Goal: Task Accomplishment & Management: Complete application form

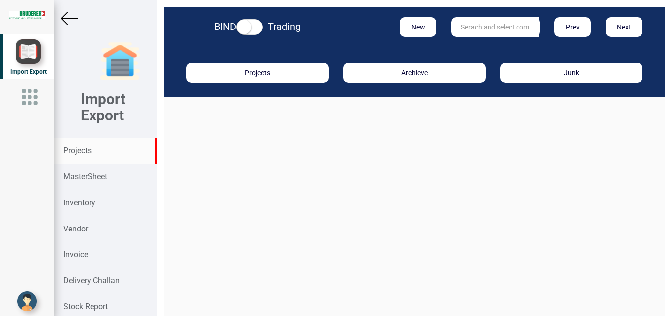
click at [75, 149] on strong "Projects" at bounding box center [77, 150] width 28 height 9
drag, startPoint x: 77, startPoint y: 149, endPoint x: 303, endPoint y: 184, distance: 229.0
click at [78, 149] on strong "Projects" at bounding box center [77, 150] width 28 height 9
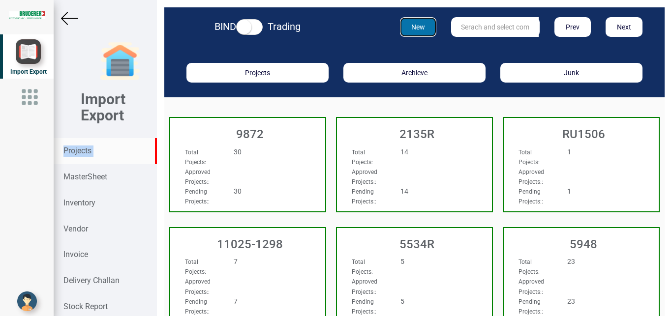
click at [415, 24] on button "New" at bounding box center [418, 27] width 37 height 20
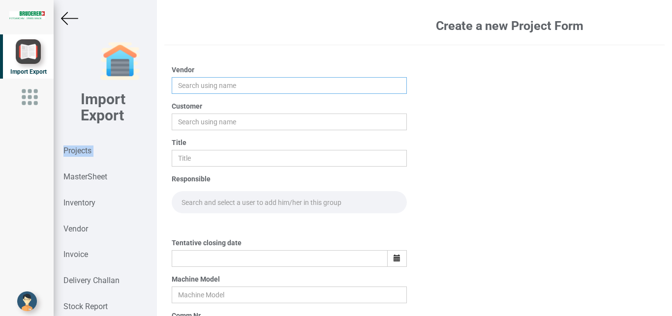
click at [189, 85] on input "text" at bounding box center [290, 85] width 236 height 17
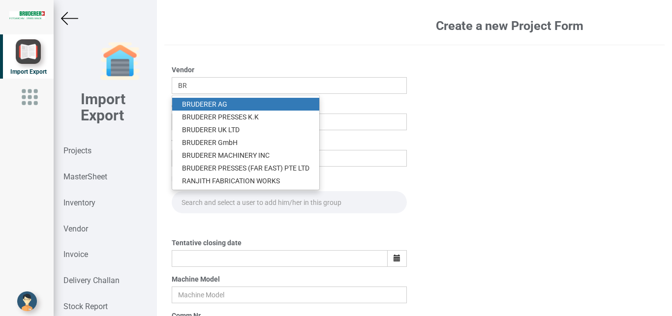
click at [220, 99] on link "BR UDERER AG" at bounding box center [245, 104] width 147 height 13
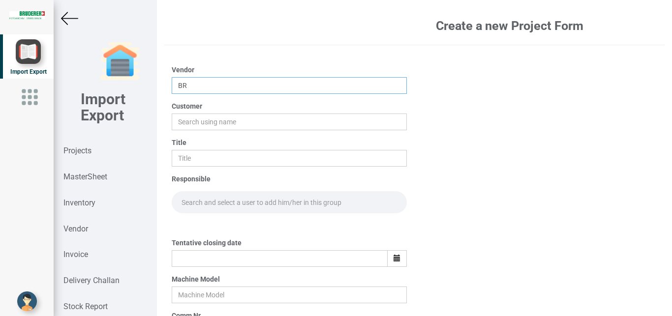
type input "[PERSON_NAME]"
drag, startPoint x: 192, startPoint y: 118, endPoint x: 210, endPoint y: 121, distance: 17.4
click at [194, 119] on input "text" at bounding box center [290, 122] width 236 height 17
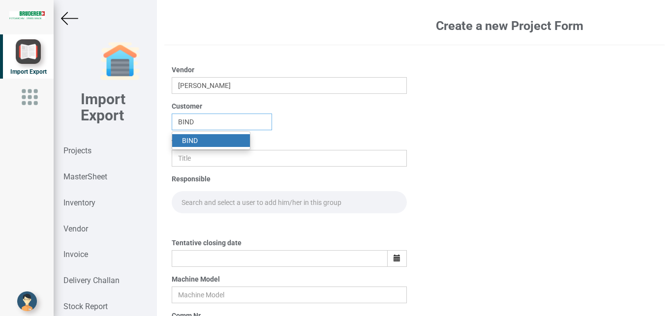
type input "BIND"
click at [206, 138] on link "BIND" at bounding box center [211, 140] width 78 height 13
click at [188, 157] on input "text" at bounding box center [290, 158] width 236 height 17
type input "PO 7679"
drag, startPoint x: 201, startPoint y: 204, endPoint x: 213, endPoint y: 199, distance: 12.6
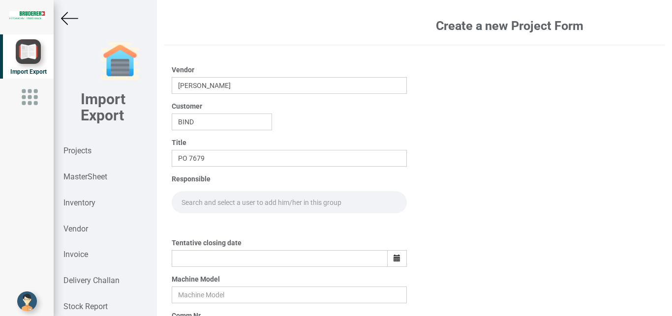
click at [201, 203] on input "text" at bounding box center [290, 202] width 236 height 22
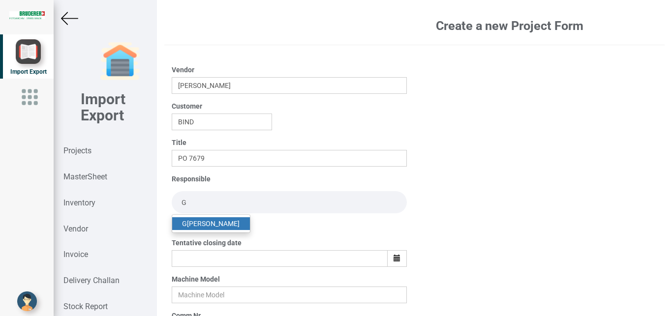
type input "G"
click at [216, 219] on link "G opinath [PERSON_NAME]" at bounding box center [211, 223] width 78 height 13
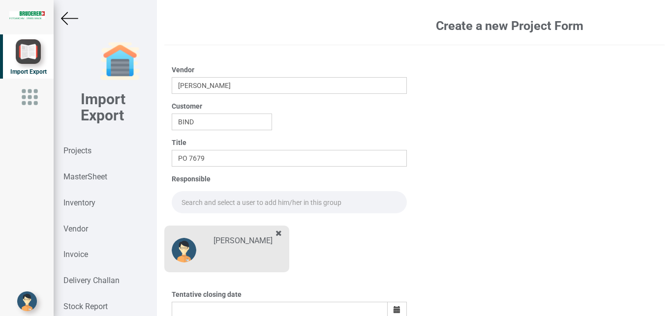
click at [188, 200] on input "text" at bounding box center [290, 202] width 236 height 22
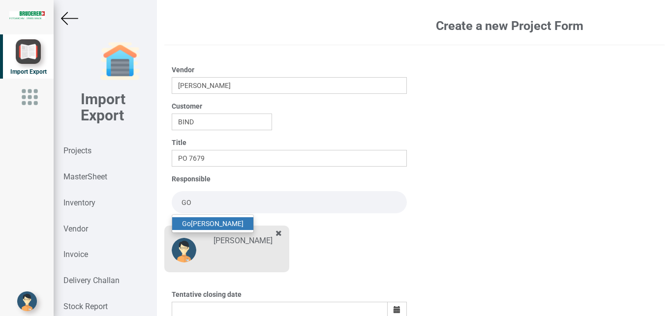
click at [228, 223] on link "Go [PERSON_NAME]" at bounding box center [212, 223] width 81 height 13
type input "[PERSON_NAME]"
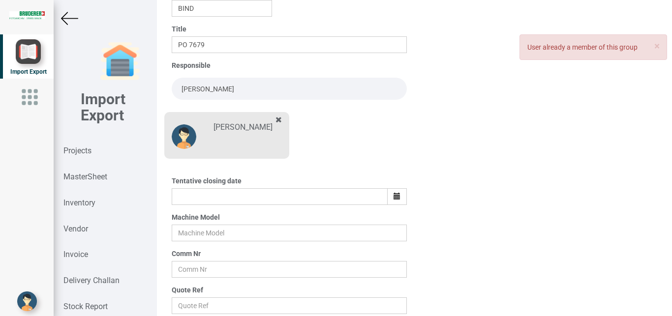
scroll to position [118, 0]
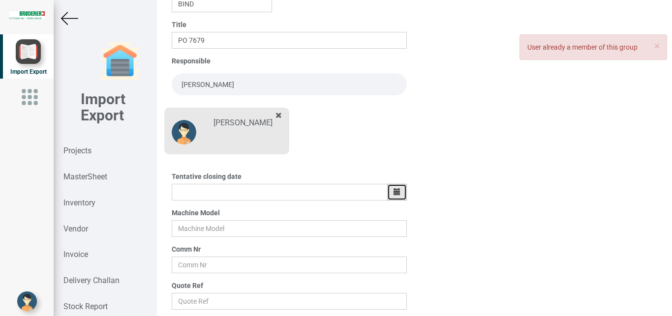
click at [393, 191] on icon "button" at bounding box center [396, 191] width 7 height 7
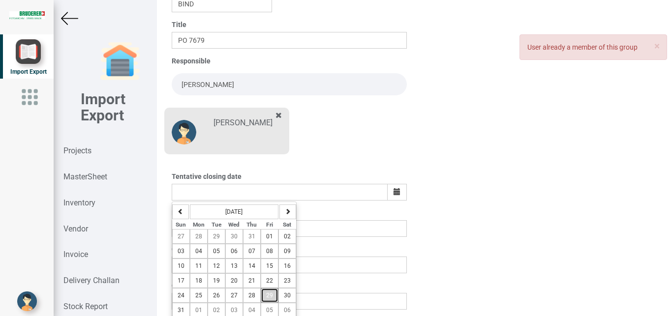
drag, startPoint x: 268, startPoint y: 294, endPoint x: 279, endPoint y: 295, distance: 11.8
click at [267, 294] on span "29" at bounding box center [269, 295] width 7 height 7
type input "[DATE]"
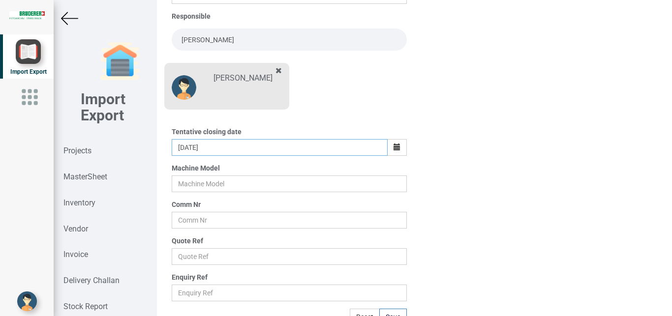
scroll to position [172, 0]
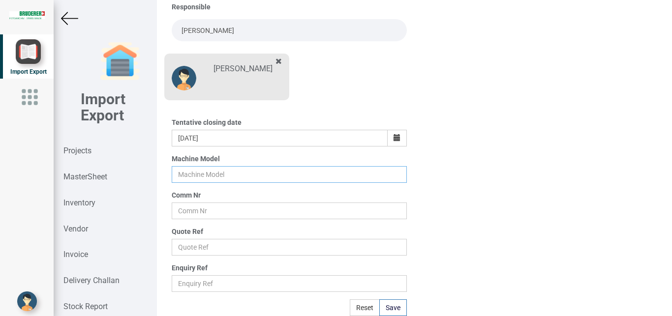
click at [204, 175] on input "text" at bounding box center [290, 174] width 236 height 17
type input "BSTA"
drag, startPoint x: 185, startPoint y: 211, endPoint x: 198, endPoint y: 211, distance: 12.8
click at [186, 211] on input "text" at bounding box center [290, 211] width 236 height 17
type input "BSTA 5 PAINT"
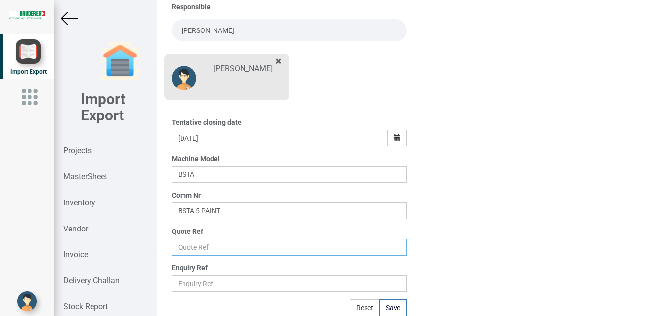
drag, startPoint x: 184, startPoint y: 250, endPoint x: 222, endPoint y: 242, distance: 38.2
click at [184, 250] on input "text" at bounding box center [290, 247] width 236 height 17
type input "Price list"
click at [387, 307] on button "Save" at bounding box center [393, 308] width 28 height 17
type input "[DATE]"
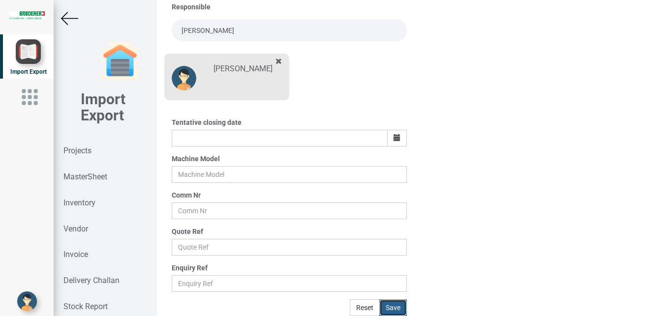
scroll to position [121, 0]
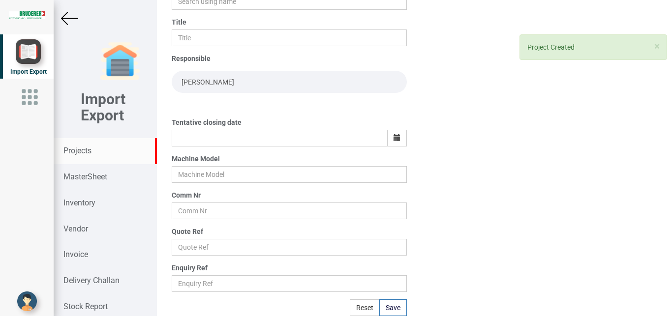
click at [80, 152] on strong "Projects" at bounding box center [77, 150] width 28 height 9
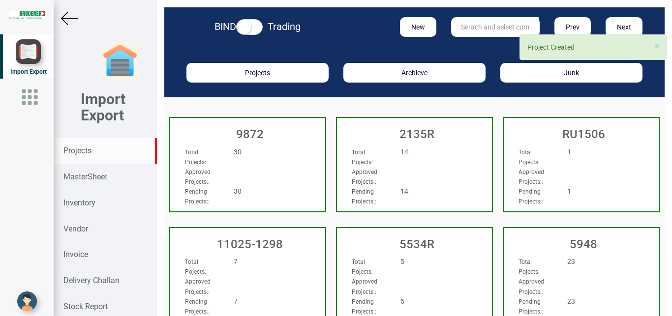
click at [479, 29] on input "text" at bounding box center [495, 27] width 88 height 20
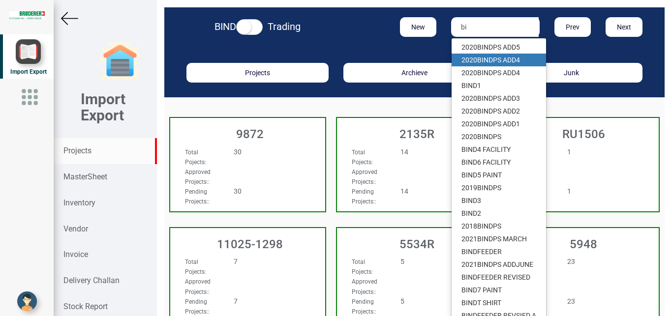
type input "b"
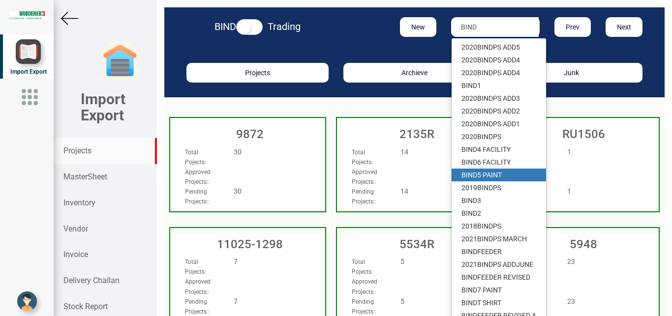
click at [483, 174] on link "BIND 5 PAINT" at bounding box center [499, 175] width 94 height 13
type input "BIND 5 PAINT"
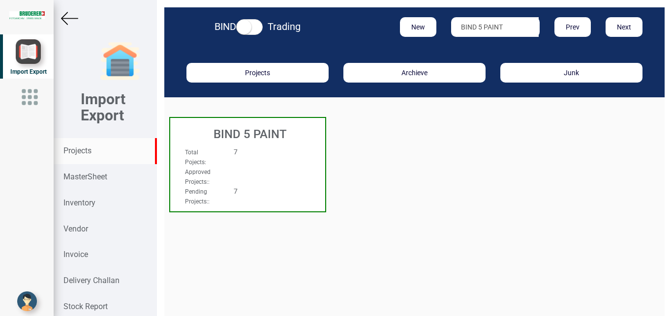
click at [244, 165] on div "Total Pojects : 7" at bounding box center [236, 157] width 117 height 20
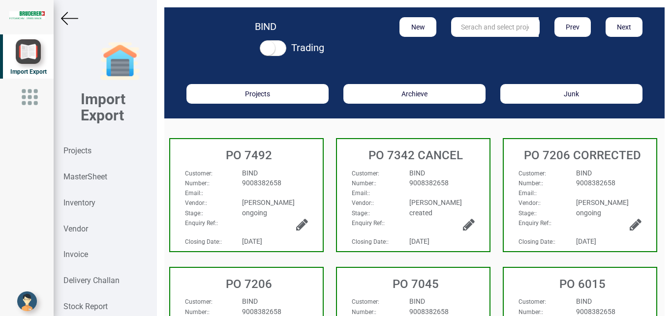
click at [69, 19] on img at bounding box center [69, 18] width 17 height 17
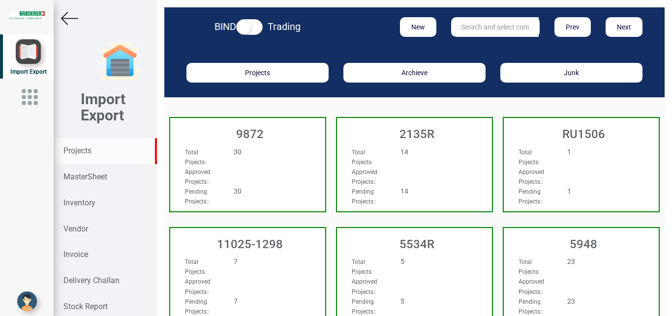
click at [455, 30] on input "text" at bounding box center [495, 27] width 88 height 20
click at [90, 149] on strong "Projects" at bounding box center [77, 150] width 28 height 9
drag, startPoint x: 480, startPoint y: 29, endPoint x: 427, endPoint y: 28, distance: 52.6
click at [451, 28] on input "7679" at bounding box center [495, 27] width 88 height 20
click at [465, 49] on strong "992" at bounding box center [467, 47] width 12 height 8
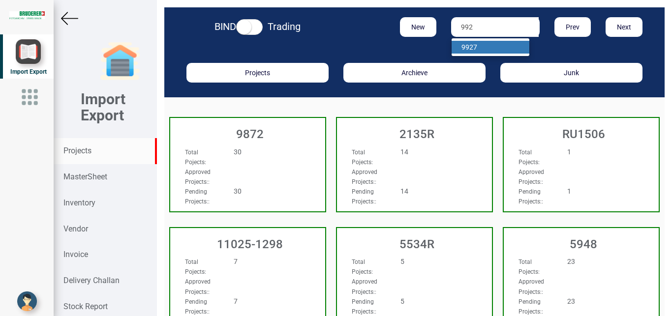
type input "9927"
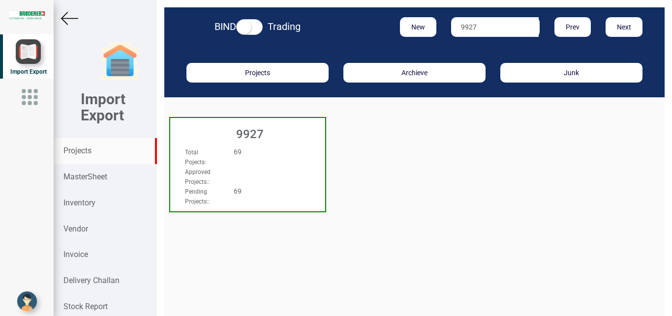
click at [289, 147] on div "Total Pojects : 69 Approved Projects: : Pending Projects: : 69" at bounding box center [247, 156] width 155 height 38
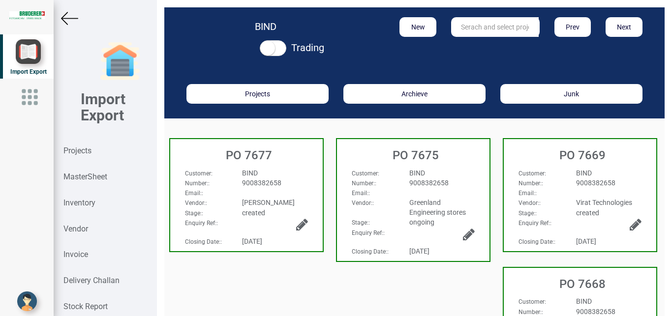
click at [63, 16] on img at bounding box center [69, 18] width 17 height 17
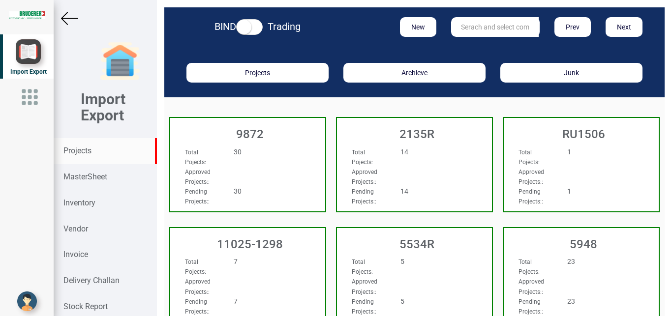
drag, startPoint x: 84, startPoint y: 149, endPoint x: 163, endPoint y: 181, distance: 85.2
click at [85, 149] on strong "Projects" at bounding box center [77, 150] width 28 height 9
click at [484, 24] on input "text" at bounding box center [495, 27] width 88 height 20
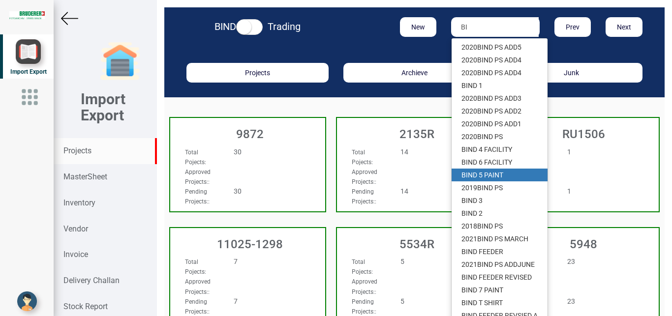
click at [491, 174] on link "BI ND 5 PAINT" at bounding box center [500, 175] width 96 height 13
type input "BIND 5 PAINT"
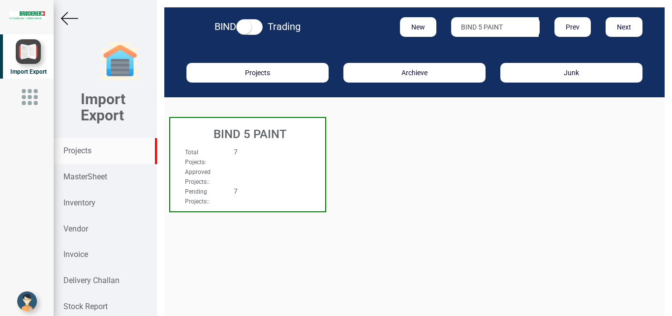
click at [255, 172] on div "Approved Projects: :" at bounding box center [236, 177] width 117 height 20
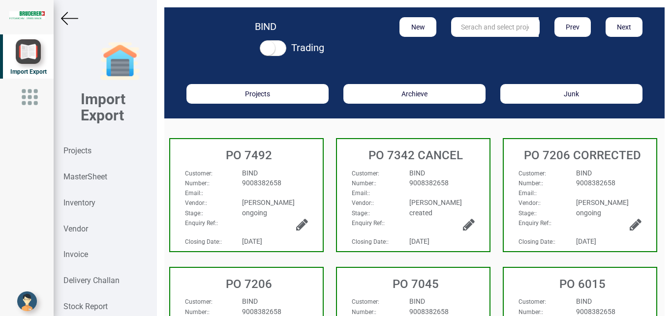
click at [66, 19] on img at bounding box center [69, 18] width 17 height 17
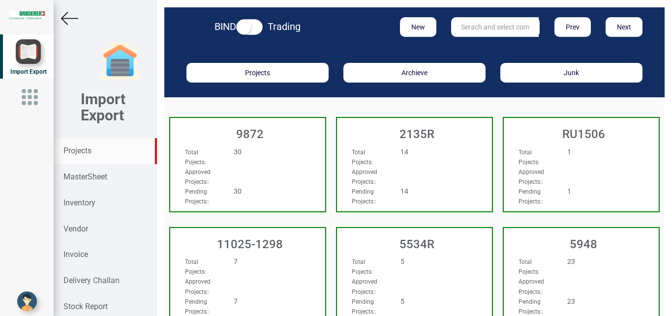
click at [468, 24] on input "text" at bounding box center [495, 27] width 88 height 20
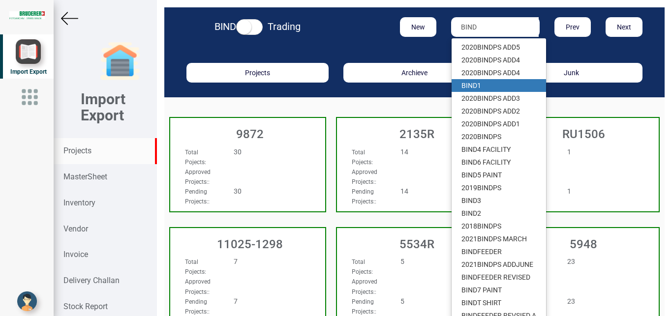
click at [470, 85] on strong "BIND" at bounding box center [469, 86] width 16 height 8
type input "BIND 1"
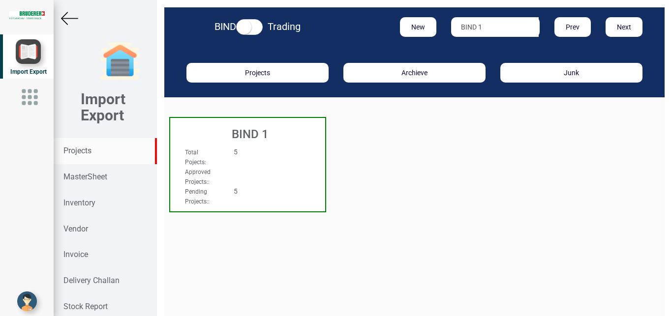
click at [272, 169] on div "Approved Projects: :" at bounding box center [236, 177] width 117 height 20
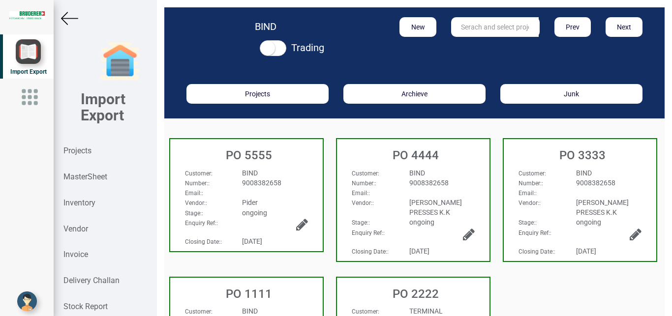
click at [70, 17] on img at bounding box center [69, 18] width 17 height 17
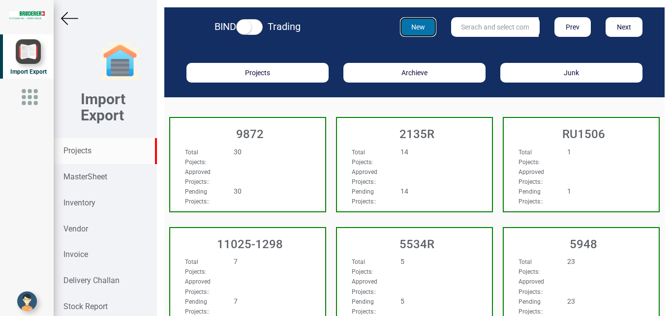
click at [413, 28] on button "New" at bounding box center [418, 27] width 37 height 20
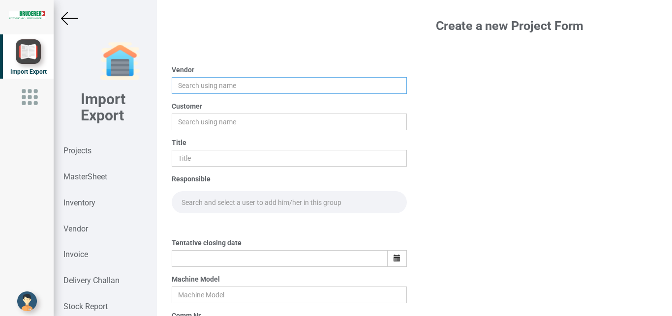
click at [193, 83] on input "text" at bounding box center [290, 85] width 236 height 17
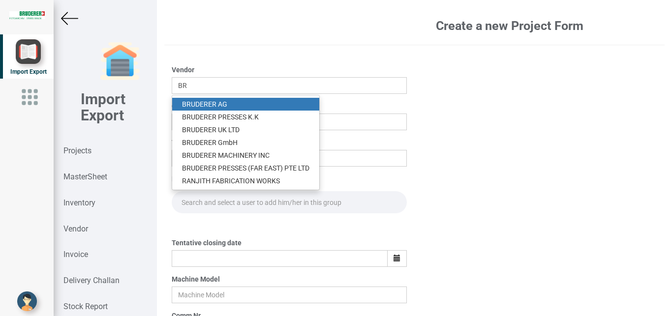
click at [222, 106] on link "BR UDERER AG" at bounding box center [245, 104] width 147 height 13
type input "[PERSON_NAME]"
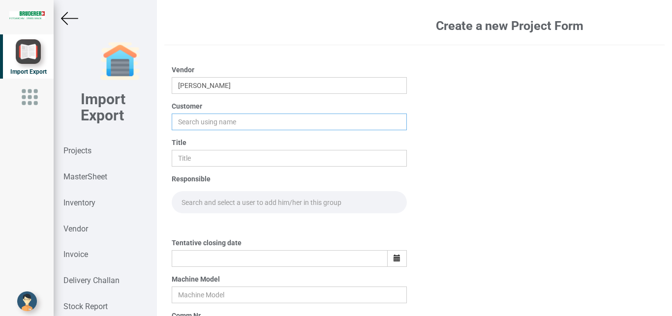
drag, startPoint x: 190, startPoint y: 121, endPoint x: 229, endPoint y: 121, distance: 39.4
click at [192, 121] on input "text" at bounding box center [290, 122] width 236 height 17
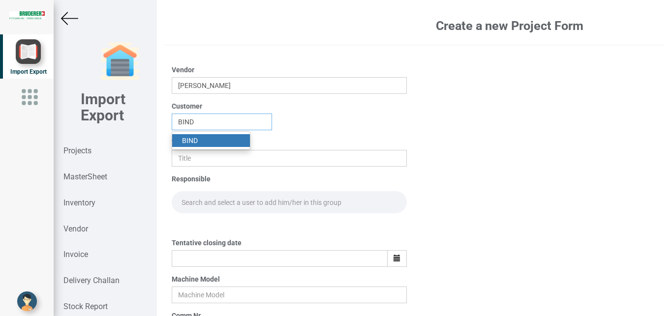
type input "BIND"
click at [214, 138] on link "BIND" at bounding box center [211, 140] width 78 height 13
drag, startPoint x: 190, startPoint y: 151, endPoint x: 232, endPoint y: 158, distance: 42.9
click at [192, 152] on input "text" at bounding box center [290, 158] width 236 height 17
type input "PO 7679"
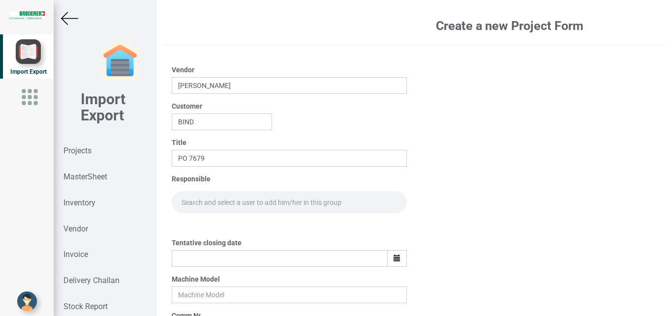
click at [197, 197] on input "text" at bounding box center [290, 202] width 236 height 22
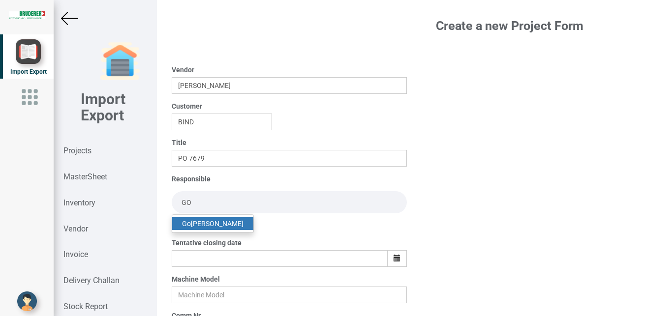
type input "GO"
click at [216, 225] on link "Go [PERSON_NAME]" at bounding box center [212, 223] width 81 height 13
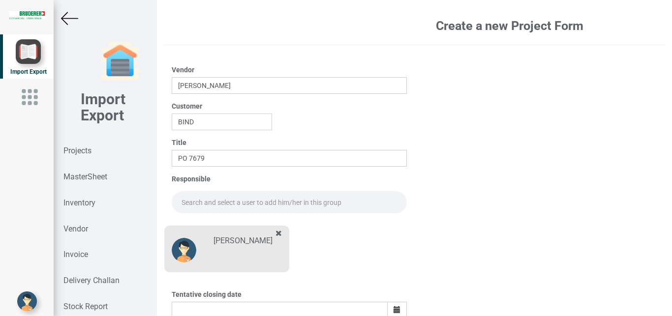
click at [202, 201] on input "text" at bounding box center [290, 202] width 236 height 22
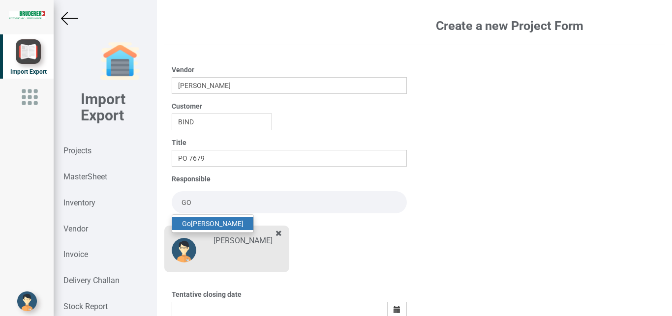
click at [210, 220] on link "Go [PERSON_NAME]" at bounding box center [212, 223] width 81 height 13
type input "[PERSON_NAME]"
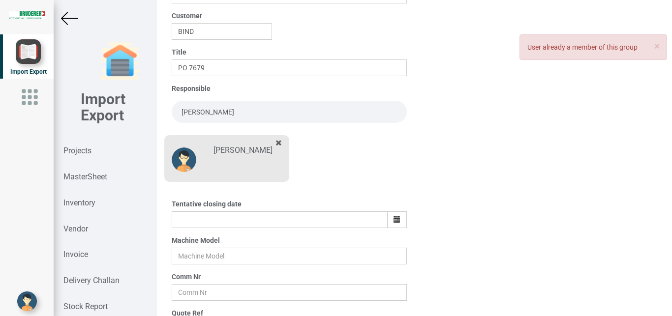
scroll to position [112, 0]
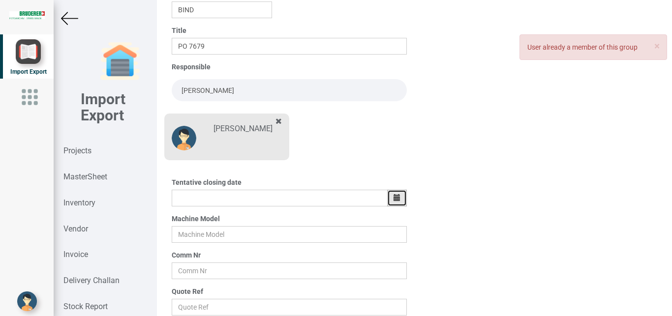
click at [396, 199] on button "button" at bounding box center [397, 198] width 20 height 17
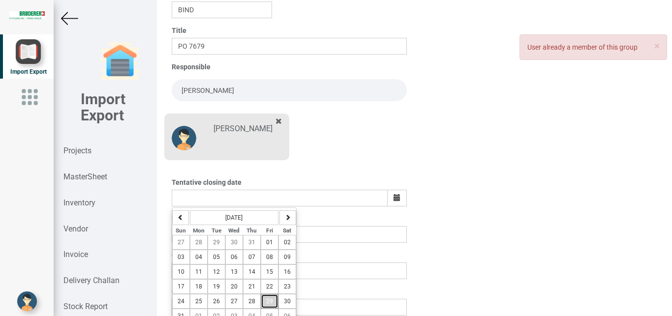
click at [271, 300] on span "29" at bounding box center [269, 301] width 7 height 7
type input "[DATE]"
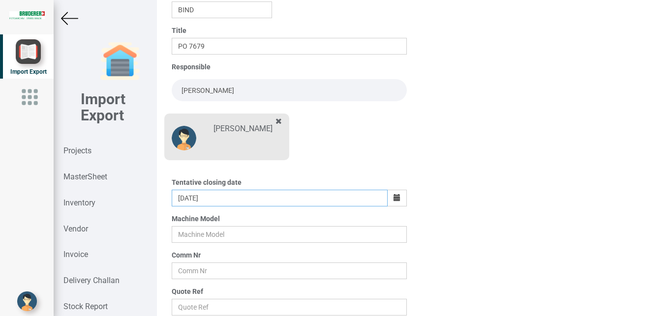
scroll to position [172, 0]
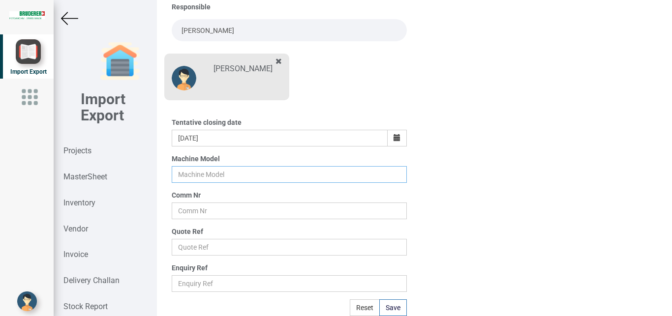
click at [193, 174] on input "text" at bounding box center [290, 174] width 236 height 17
type input "BSTA"
drag, startPoint x: 192, startPoint y: 213, endPoint x: 207, endPoint y: 212, distance: 14.3
click at [193, 213] on input "text" at bounding box center [290, 211] width 236 height 17
type input "BIND 5 PAINT"
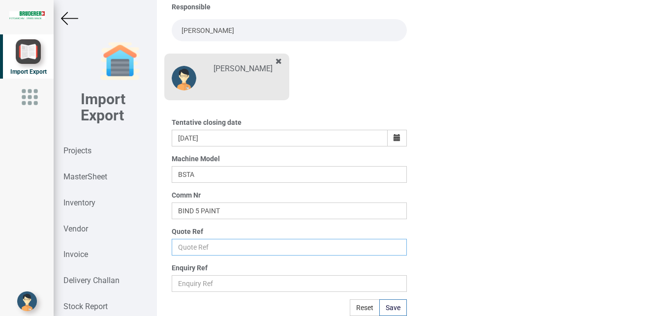
drag, startPoint x: 194, startPoint y: 250, endPoint x: 225, endPoint y: 243, distance: 31.4
click at [197, 249] on input "text" at bounding box center [290, 247] width 236 height 17
type input "Price list"
click at [388, 302] on button "Save" at bounding box center [393, 308] width 28 height 17
type input "[DATE]"
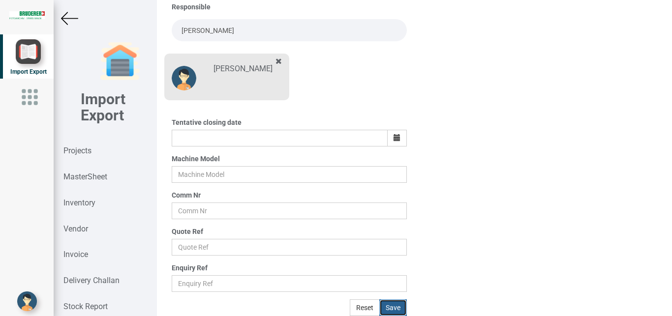
scroll to position [121, 0]
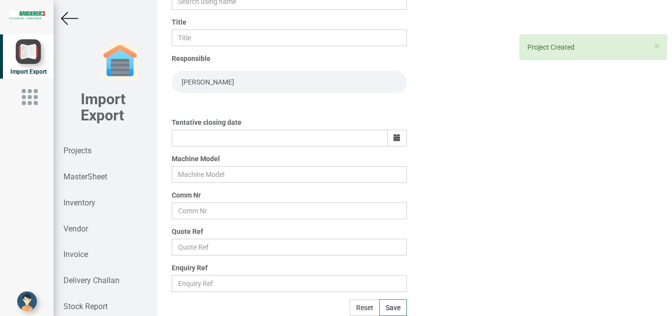
click at [68, 14] on img at bounding box center [69, 18] width 17 height 17
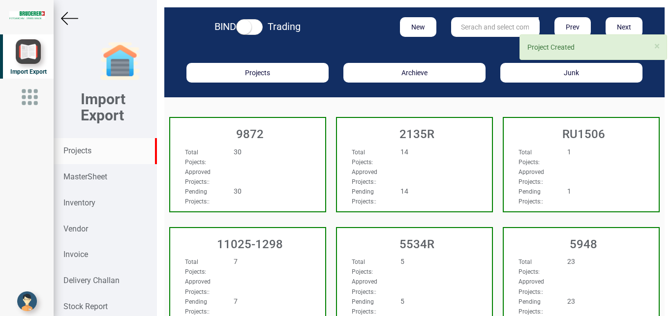
click at [479, 24] on input "text" at bounding box center [495, 27] width 88 height 20
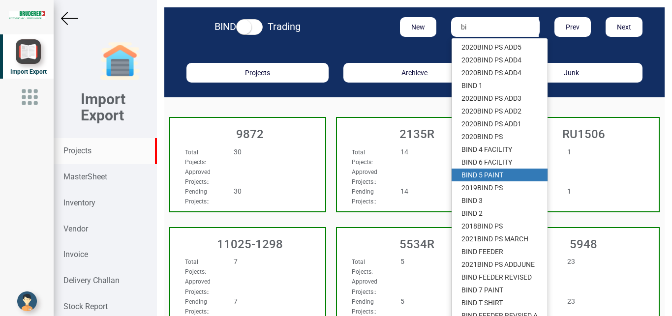
click at [491, 176] on link "BI ND 5 PAINT" at bounding box center [500, 175] width 96 height 13
type input "BIND 5 PAINT"
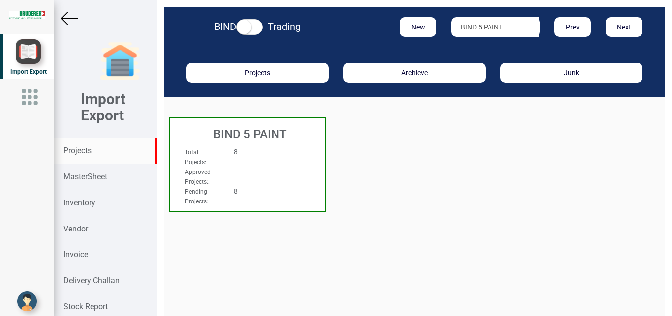
click at [269, 183] on div "Approved Projects: :" at bounding box center [236, 177] width 117 height 20
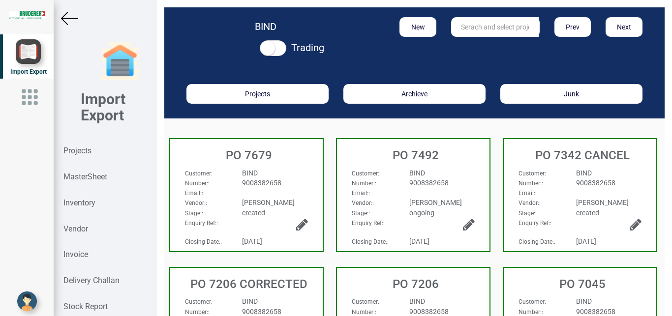
click at [288, 175] on div "BIND" at bounding box center [275, 173] width 80 height 10
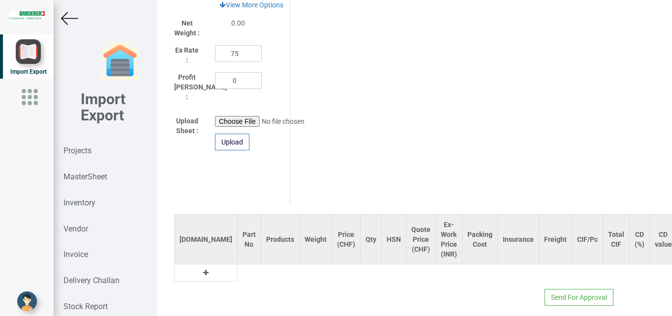
scroll to position [553, 0]
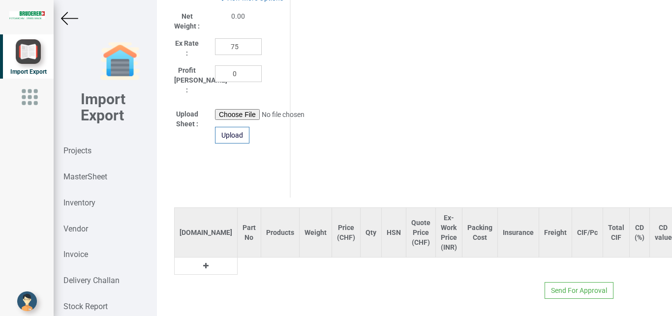
click at [200, 261] on button at bounding box center [205, 266] width 11 height 11
click at [238, 259] on input "text" at bounding box center [249, 266] width 23 height 17
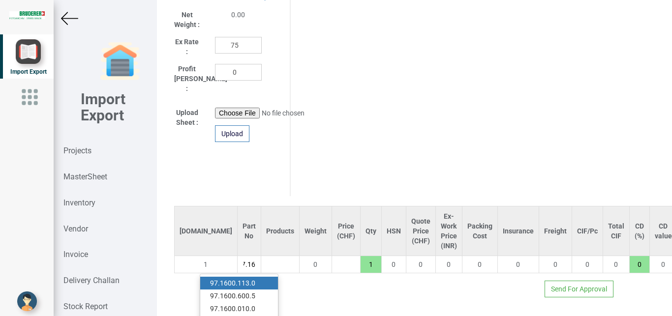
scroll to position [0, 10]
type input "97.160"
click at [254, 277] on link "97.160 0.113.0" at bounding box center [239, 283] width 78 height 13
type input "24.2"
type input "97.1600.113.0"
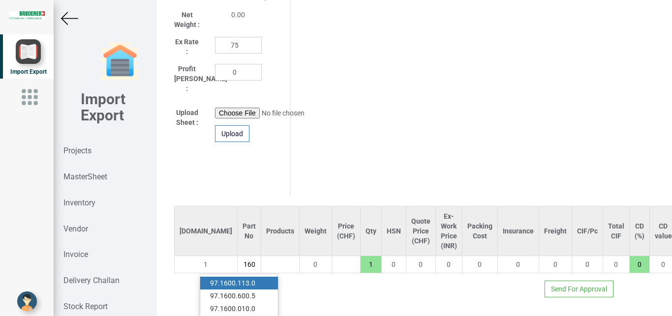
type input "10"
type input "18"
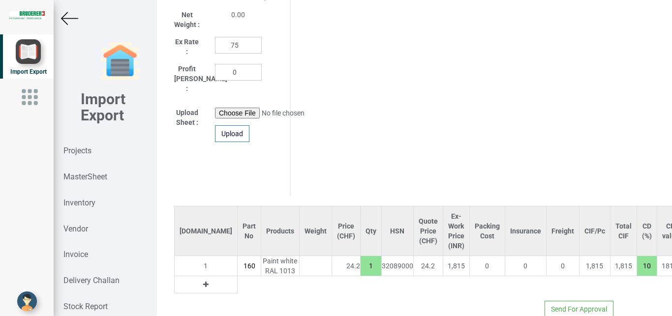
scroll to position [0, 33]
drag, startPoint x: 328, startPoint y: 256, endPoint x: 337, endPoint y: 260, distance: 10.6
click at [361, 260] on input "1" at bounding box center [371, 266] width 21 height 17
type input "48.4"
type input "2"
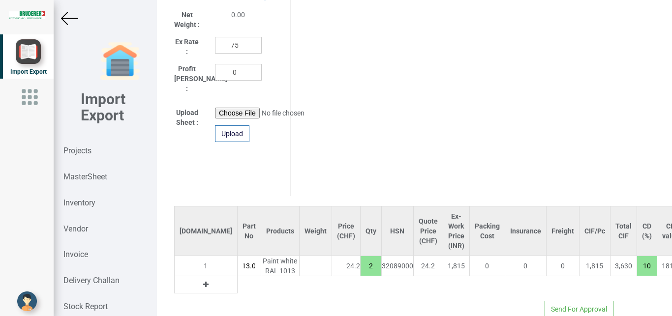
type input "484"
type input "20"
click at [200, 279] on button at bounding box center [205, 284] width 11 height 11
click at [238, 279] on input "text" at bounding box center [249, 284] width 23 height 17
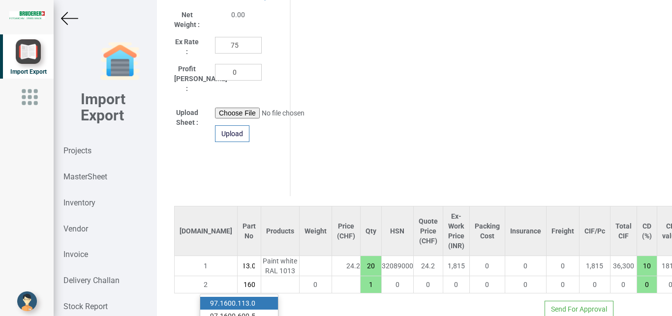
scroll to position [0, 14]
type input "97.1600.600"
click at [240, 300] on strong "97.1600.600" at bounding box center [229, 304] width 39 height 8
type input "510.7"
type input "97.1600.600.5"
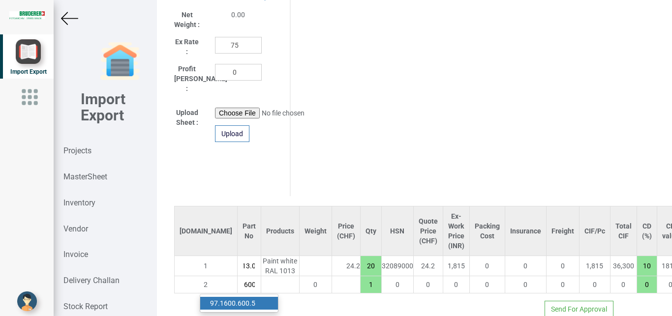
type input "10"
type input "18"
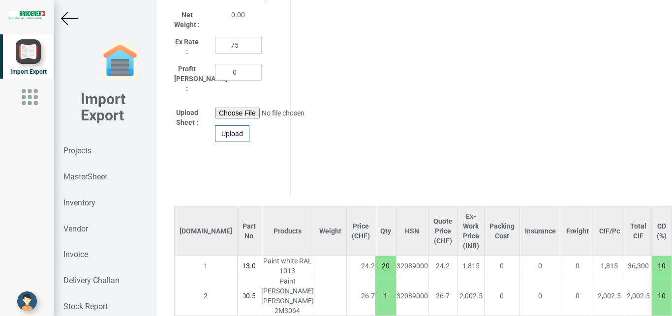
drag, startPoint x: 321, startPoint y: 283, endPoint x: 327, endPoint y: 284, distance: 6.1
click at [327, 284] on tr "2 97.1600.600.5 Paint Green [PERSON_NAME] 2M3064 26.7 1 32089000 26.7 2,002.5 0…" at bounding box center [518, 296] width 688 height 40
drag, startPoint x: 329, startPoint y: 285, endPoint x: 341, endPoint y: 288, distance: 13.1
click at [375, 288] on input "1" at bounding box center [385, 296] width 21 height 17
type input "617.5"
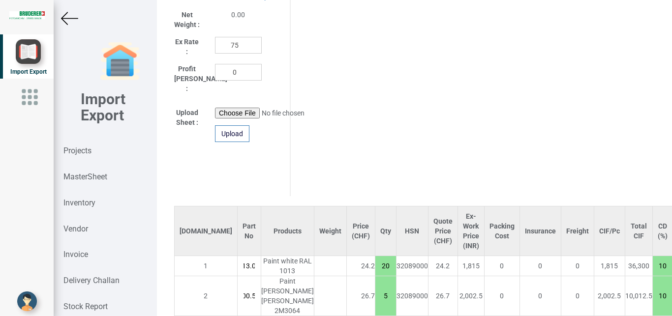
scroll to position [603, 0]
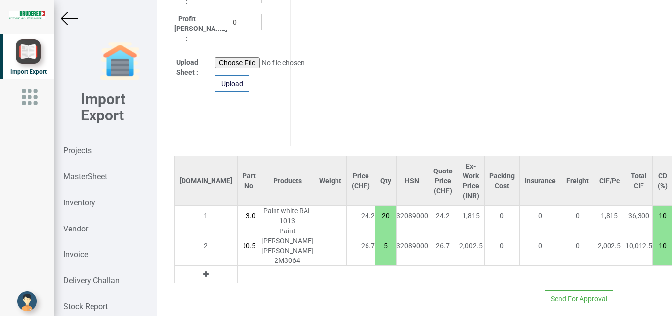
type input "5"
click at [200, 269] on button at bounding box center [205, 274] width 11 height 11
click at [261, 266] on td at bounding box center [287, 274] width 53 height 17
drag, startPoint x: 210, startPoint y: 256, endPoint x: 216, endPoint y: 255, distance: 6.6
click at [238, 266] on input "text" at bounding box center [249, 274] width 23 height 17
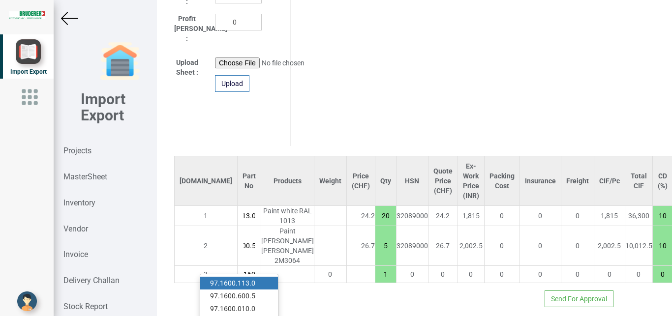
scroll to position [0, 14]
type input "97.1600.716"
click at [255, 277] on link "97.1600.716 .0" at bounding box center [239, 283] width 78 height 13
type input "640.85"
type input "97.1600.716.0"
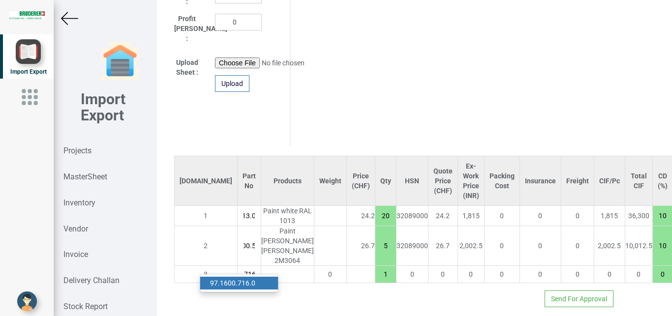
type input "10"
type input "18"
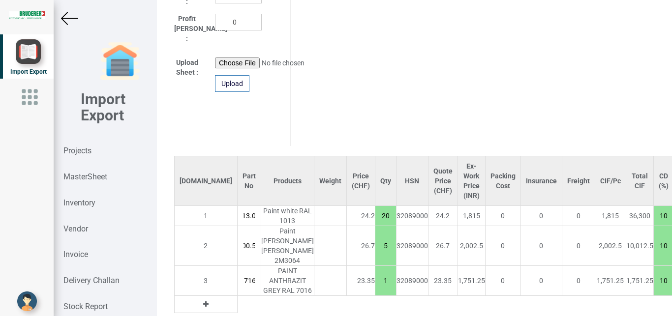
scroll to position [0, 33]
drag, startPoint x: 323, startPoint y: 268, endPoint x: 335, endPoint y: 273, distance: 13.6
click at [375, 273] on input "1" at bounding box center [385, 280] width 21 height 17
type input "664.2"
type input "2"
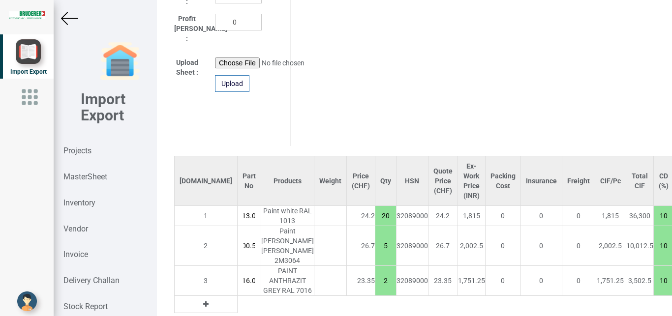
type input "1084.5"
type input "20"
click at [200, 299] on button at bounding box center [205, 304] width 11 height 11
drag, startPoint x: 214, startPoint y: 297, endPoint x: 671, endPoint y: 279, distance: 457.3
click at [238, 296] on input "text" at bounding box center [249, 304] width 23 height 17
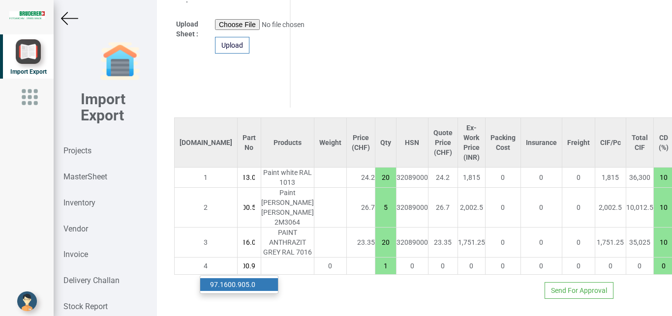
scroll to position [0, 24]
type input "97.1600.90"
click at [246, 278] on link "97.1600.90 5.0" at bounding box center [239, 284] width 78 height 13
type input "1105.05"
type input "97.1600.905.0"
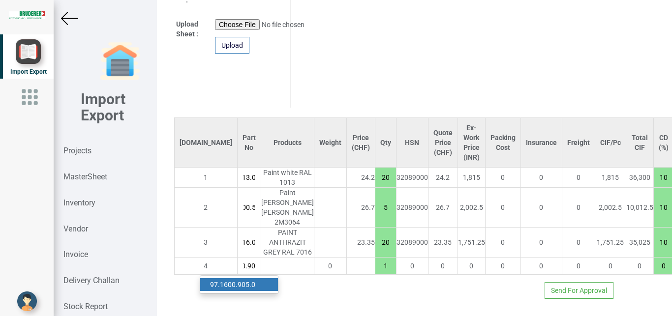
type input "10"
type input "18"
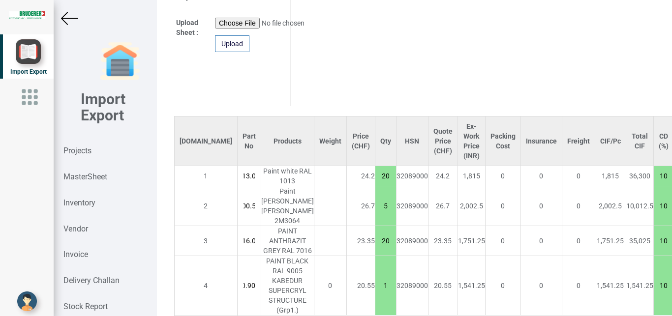
scroll to position [0, 33]
drag, startPoint x: 328, startPoint y: 281, endPoint x: 345, endPoint y: 290, distance: 19.6
click at [375, 290] on input "1" at bounding box center [385, 285] width 21 height 17
type input "1187.25"
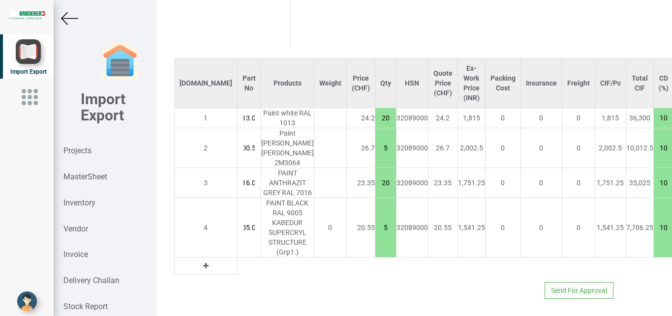
type input "5"
click at [203, 263] on icon at bounding box center [205, 266] width 5 height 7
click at [238, 262] on input "text" at bounding box center [249, 266] width 23 height 17
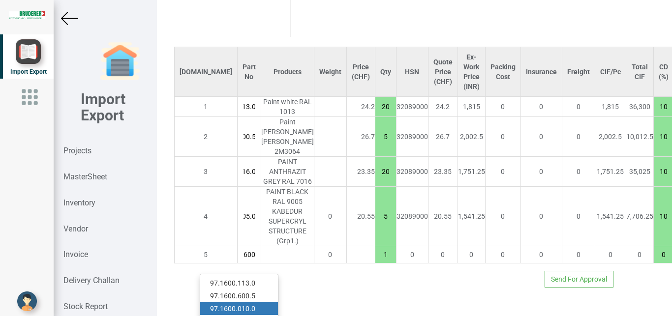
scroll to position [0, 16]
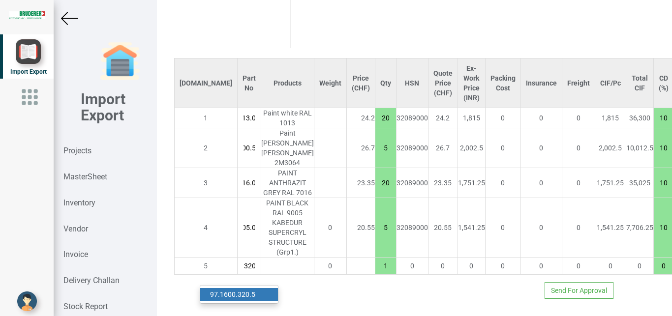
type input "97.1600.320"
click at [249, 288] on link "97.1600.320 .5" at bounding box center [239, 294] width 78 height 13
type input "1210.7"
type input "97.1600.320.5"
type input "10"
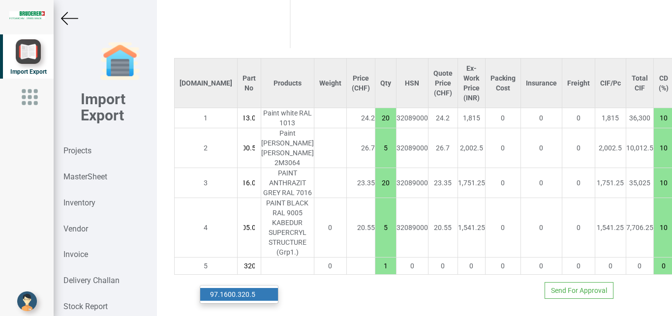
type input "18"
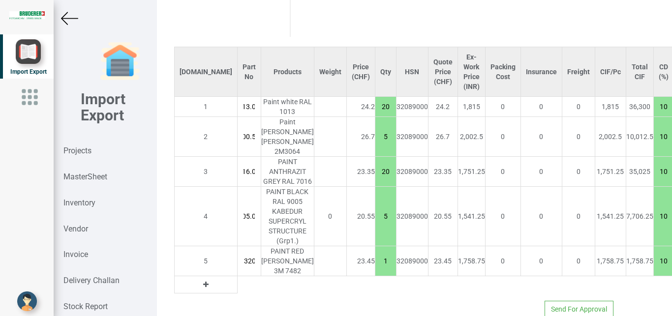
scroll to position [0, 33]
drag, startPoint x: 330, startPoint y: 264, endPoint x: 336, endPoint y: 267, distance: 7.5
click at [375, 267] on input "1" at bounding box center [385, 261] width 21 height 17
type input "1304.5"
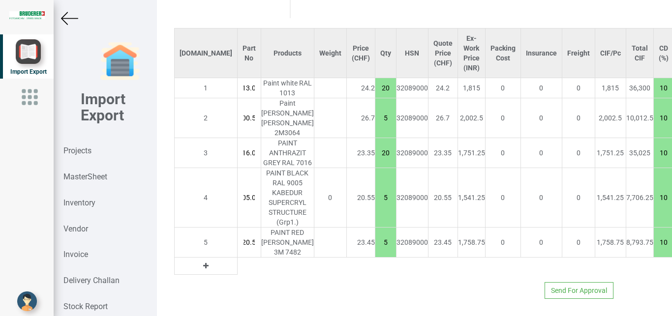
type input "5"
click at [203, 263] on icon at bounding box center [205, 266] width 5 height 7
click at [238, 258] on input "text" at bounding box center [249, 266] width 23 height 17
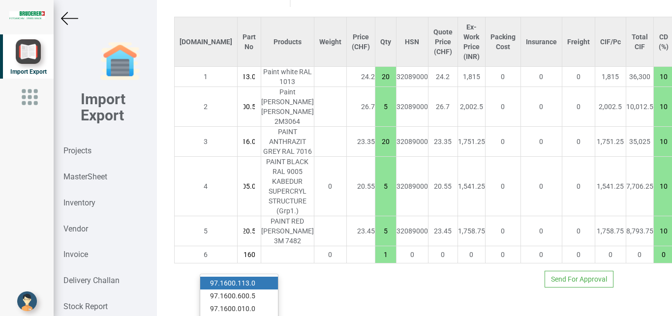
scroll to position [0, 14]
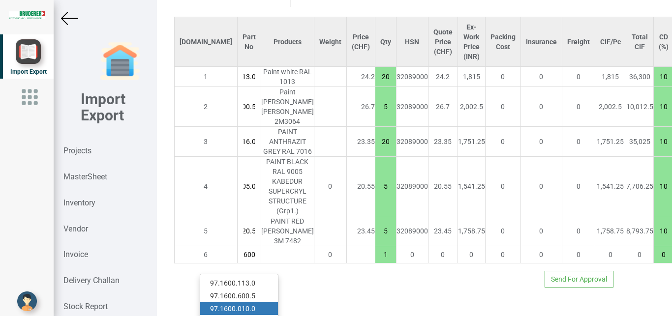
type input "97.1600"
click at [253, 302] on link "97.1600 .010.0" at bounding box center [239, 308] width 78 height 13
type input "1328.6"
type input "97.1600.010.0"
type input "10"
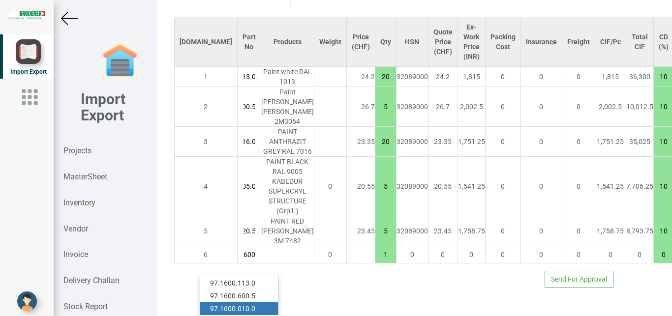
type input "18"
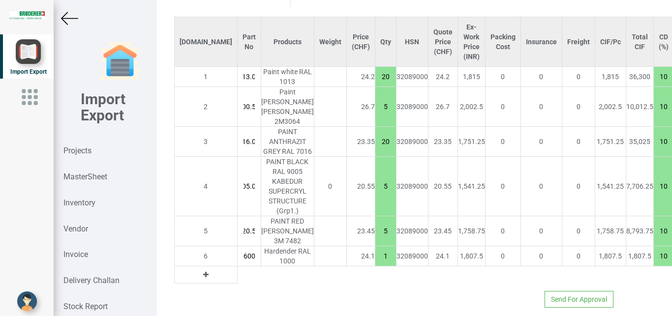
scroll to position [0, 33]
drag, startPoint x: 332, startPoint y: 253, endPoint x: 344, endPoint y: 260, distance: 13.4
click at [375, 260] on input "1" at bounding box center [385, 256] width 21 height 17
type input "1545.5"
type input "10"
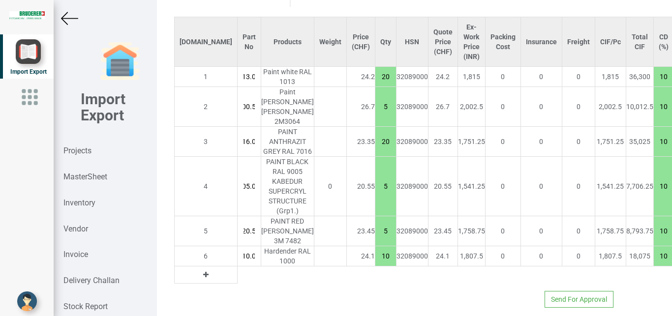
click at [203, 277] on icon at bounding box center [205, 275] width 5 height 7
click at [238, 277] on input "text" at bounding box center [249, 275] width 23 height 17
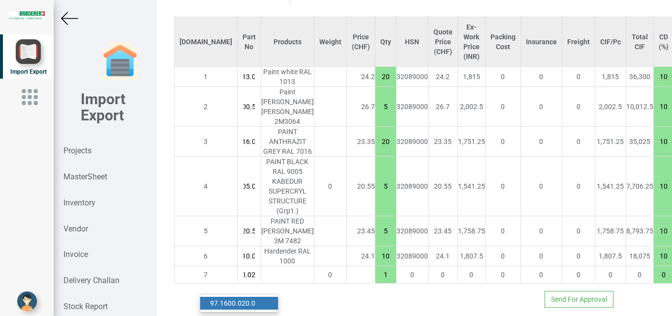
scroll to position [0, 27]
type input "97.1600.020"
click at [244, 300] on strong "97.1600.020" at bounding box center [229, 304] width 39 height 8
type input "1556.7"
type input "97.1600.020.0"
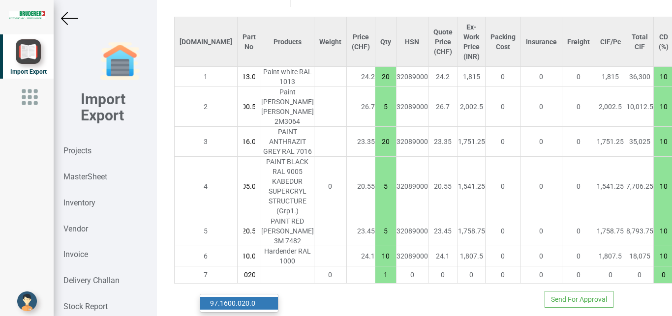
type input "10"
type input "18"
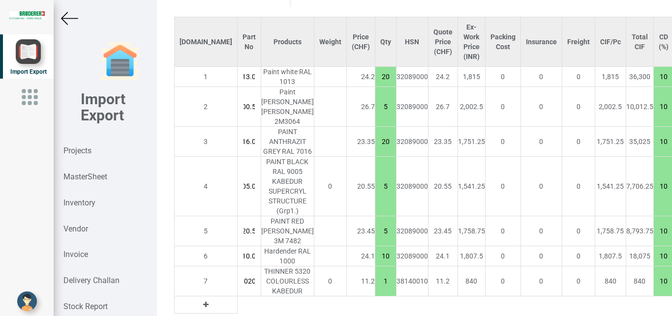
scroll to position [0, 33]
drag, startPoint x: 331, startPoint y: 289, endPoint x: 341, endPoint y: 301, distance: 15.0
click at [375, 290] on input "1" at bounding box center [385, 281] width 21 height 17
type input "1724.7"
type input "16"
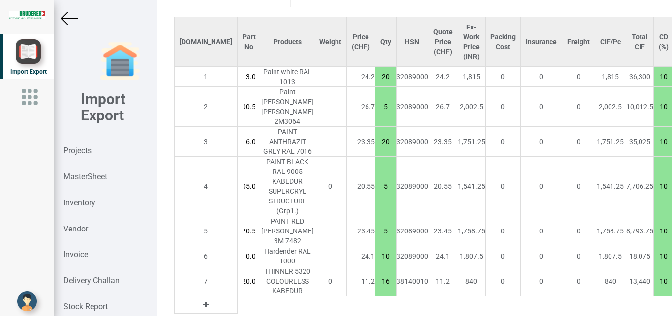
type input "3393.5"
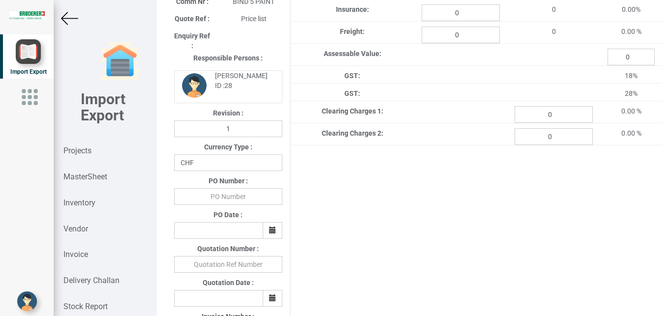
scroll to position [157, 0]
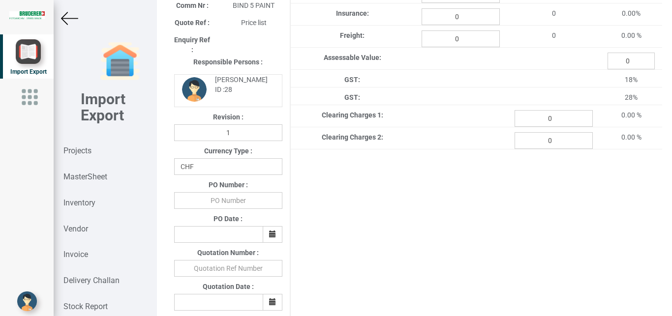
type input "165"
click at [242, 200] on input "text" at bounding box center [228, 200] width 108 height 17
type input "b"
type input "BPIPL/PO/7679/25-26"
click at [267, 240] on button "button" at bounding box center [273, 234] width 20 height 17
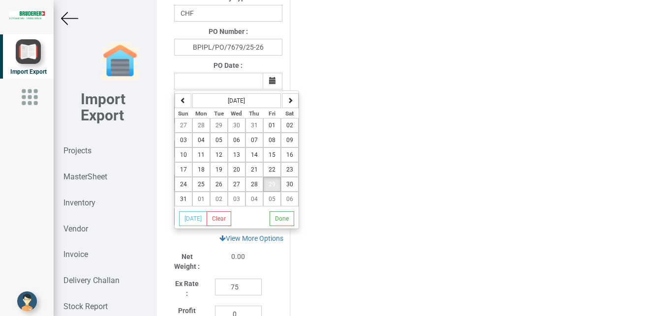
scroll to position [307, 0]
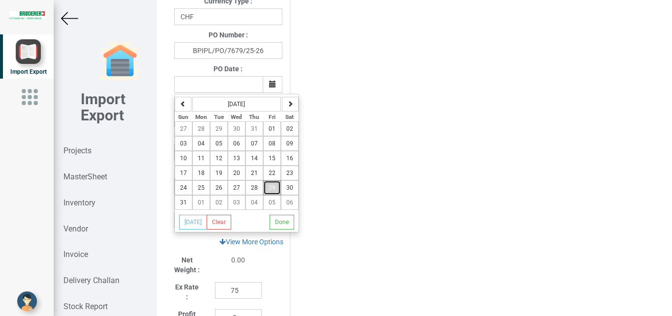
click at [270, 186] on button "29" at bounding box center [272, 188] width 18 height 15
type input "[DATE]"
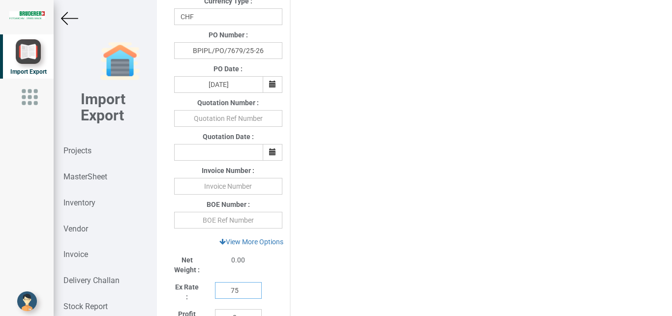
drag, startPoint x: 241, startPoint y: 291, endPoint x: 211, endPoint y: 285, distance: 30.2
click at [215, 290] on input "75" at bounding box center [238, 290] width 47 height 17
type input "110"
click at [248, 246] on link "View More Options" at bounding box center [251, 242] width 77 height 17
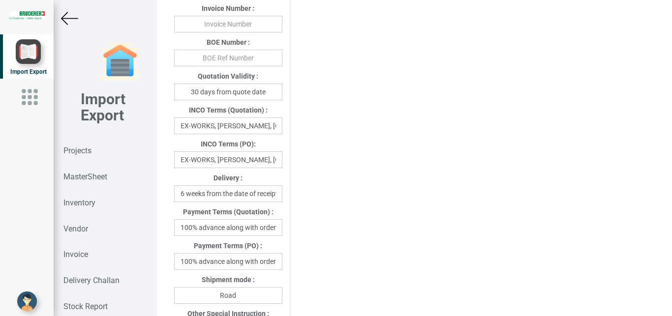
scroll to position [472, 0]
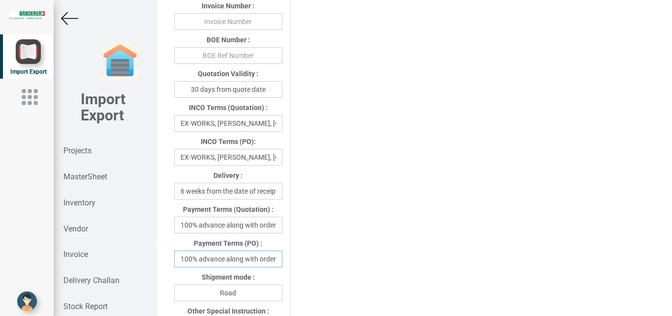
drag, startPoint x: 180, startPoint y: 261, endPoint x: 299, endPoint y: 264, distance: 119.6
click at [299, 264] on div "Project Title : PO 7679 Customer Name : BIND Closing Date : [DATE] Machine Mode…" at bounding box center [414, 167] width 495 height 1189
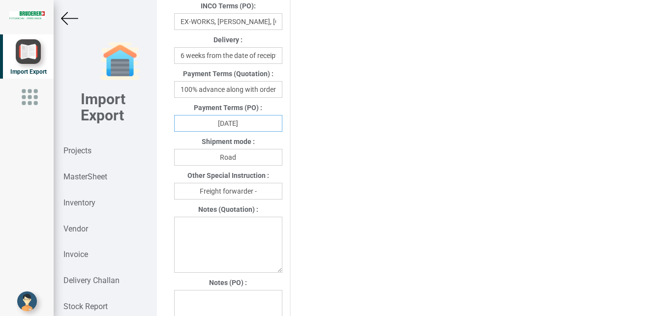
scroll to position [605, 0]
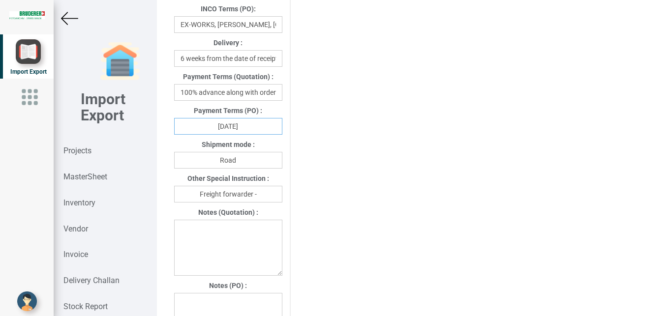
type input "[DATE]"
drag, startPoint x: 249, startPoint y: 167, endPoint x: 223, endPoint y: 167, distance: 26.1
click at [223, 167] on input "Road" at bounding box center [228, 160] width 108 height 17
type input "R"
type input "Air"
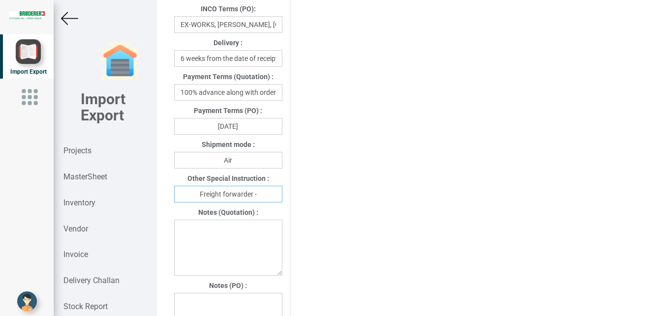
click at [270, 198] on input "Freight forwarder -" at bounding box center [228, 194] width 108 height 17
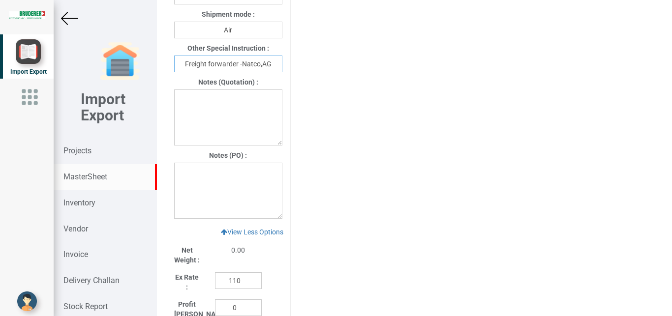
scroll to position [727, 0]
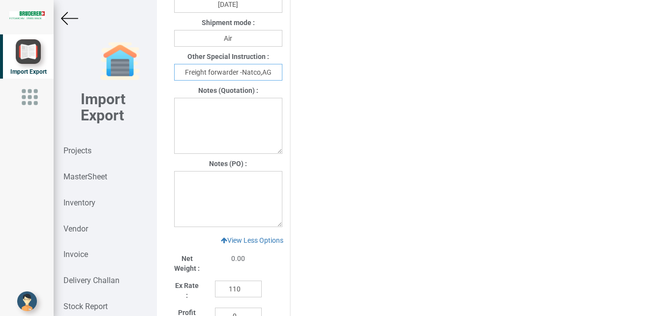
type input "Freight forwarder -Natco,AG"
drag, startPoint x: 192, startPoint y: 186, endPoint x: 206, endPoint y: 185, distance: 14.3
click at [192, 186] on textarea at bounding box center [228, 199] width 108 height 56
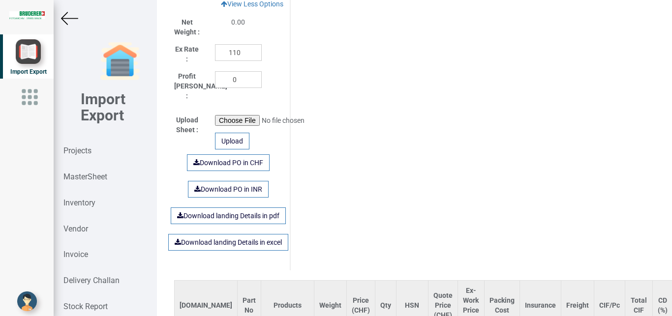
scroll to position [868, 0]
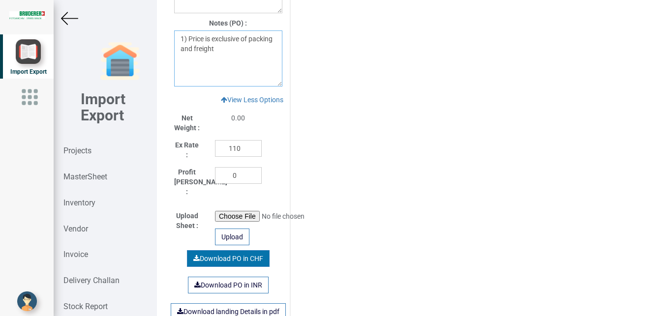
type textarea "1) Price is exclusive of packing and freight"
click at [241, 256] on link "Download PO in CHF" at bounding box center [228, 258] width 83 height 17
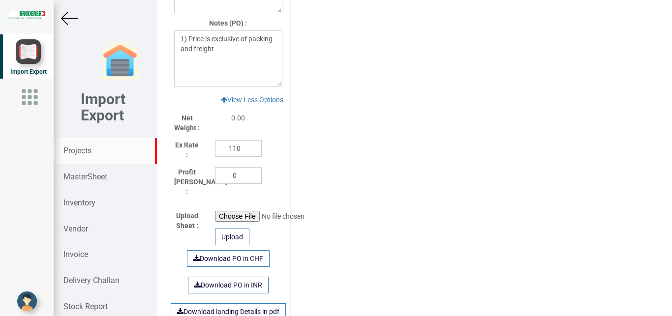
click at [83, 150] on strong "Projects" at bounding box center [77, 150] width 28 height 9
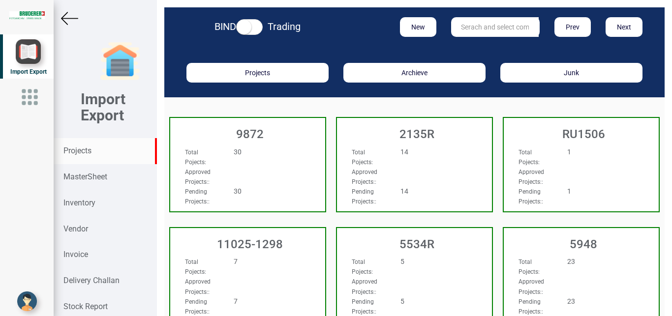
click at [472, 26] on input "text" at bounding box center [495, 27] width 88 height 20
type input "5965"
drag, startPoint x: 481, startPoint y: 42, endPoint x: 461, endPoint y: 49, distance: 20.4
click at [480, 42] on link "5965" at bounding box center [491, 47] width 78 height 13
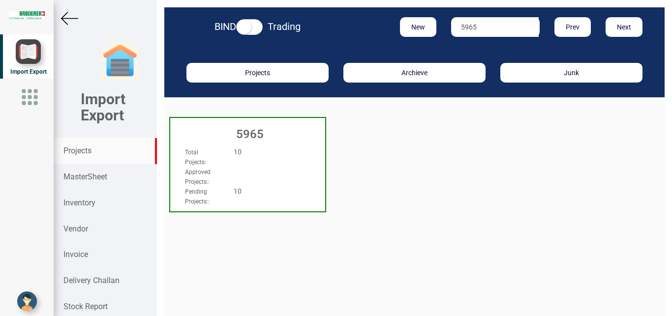
click at [270, 162] on div "Total Pojects : 10" at bounding box center [236, 157] width 117 height 20
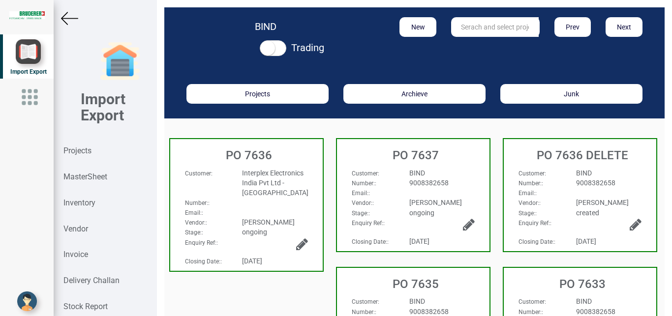
click at [297, 203] on div "Number: :" at bounding box center [247, 203] width 138 height 10
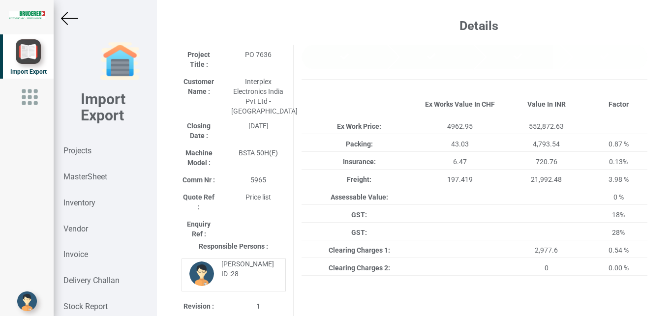
click at [72, 19] on img at bounding box center [69, 18] width 17 height 17
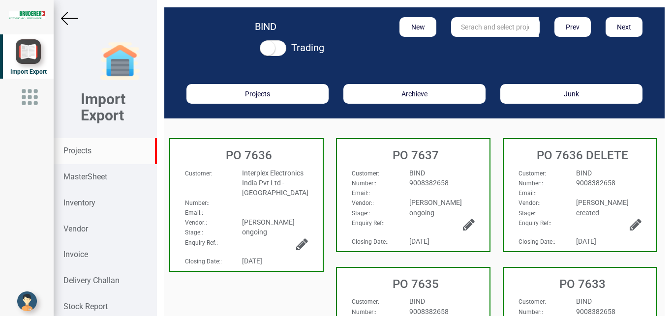
click at [83, 151] on strong "Projects" at bounding box center [77, 150] width 28 height 9
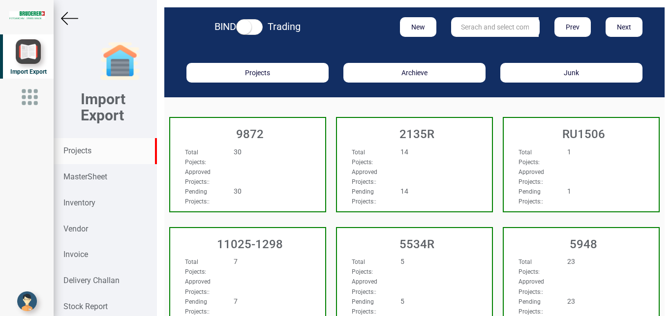
drag, startPoint x: 463, startPoint y: 30, endPoint x: 477, endPoint y: 28, distance: 13.4
click at [463, 30] on input "text" at bounding box center [495, 27] width 88 height 20
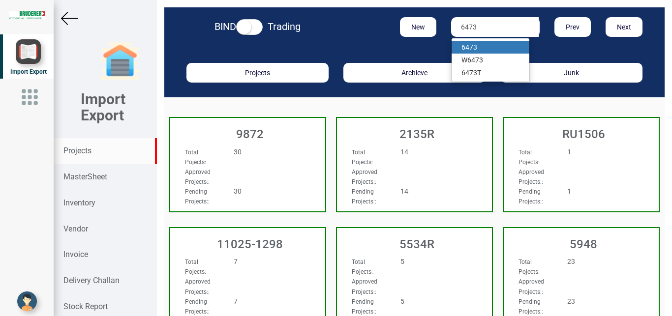
type input "6473"
click at [473, 49] on link "6473" at bounding box center [491, 47] width 78 height 13
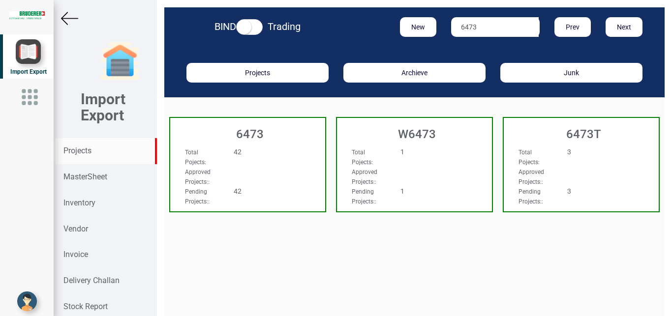
click at [258, 165] on div "Total Pojects : 42" at bounding box center [236, 157] width 117 height 20
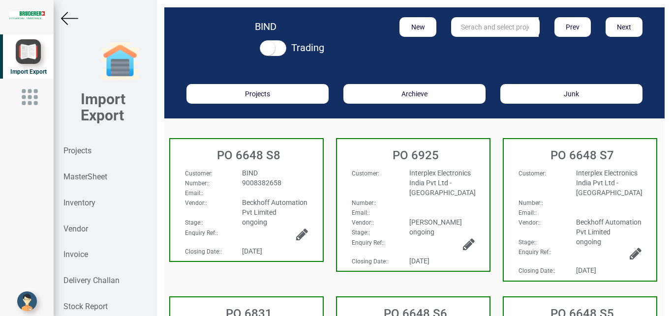
click at [297, 195] on div "Email: :" at bounding box center [247, 193] width 138 height 10
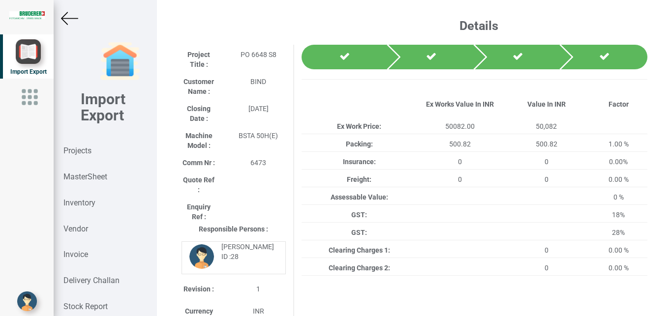
click at [70, 20] on img at bounding box center [69, 18] width 17 height 17
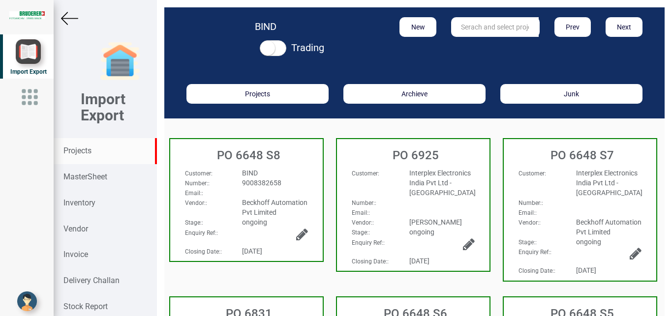
click at [82, 151] on strong "Projects" at bounding box center [77, 150] width 28 height 9
